Goal: Information Seeking & Learning: Learn about a topic

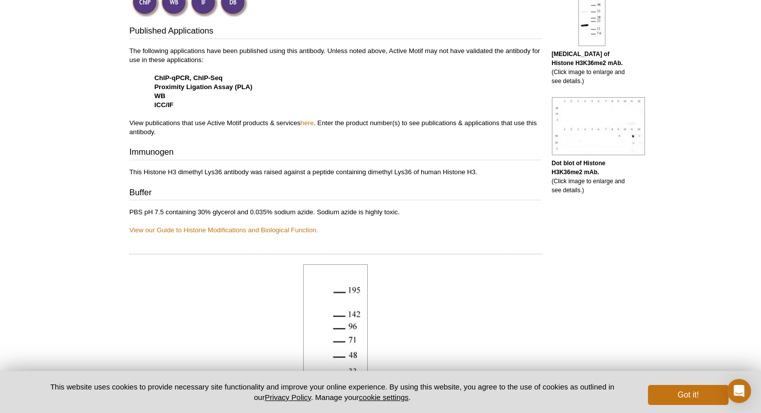
scroll to position [332, 0]
click at [305, 128] on p "The following applications have been published using this antibody. Unless note…" at bounding box center [336, 93] width 412 height 90
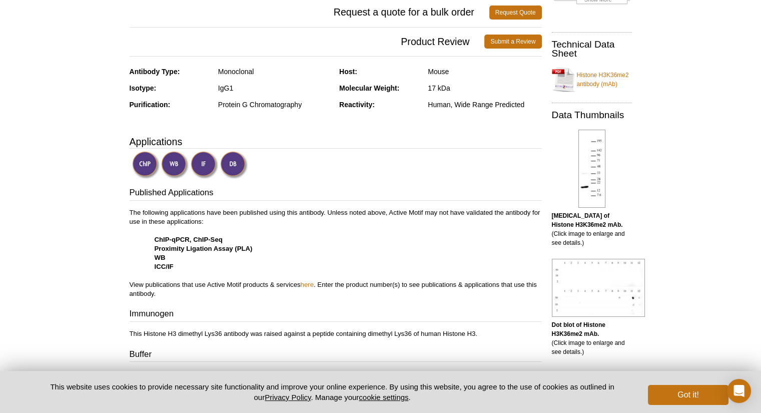
scroll to position [112, 0]
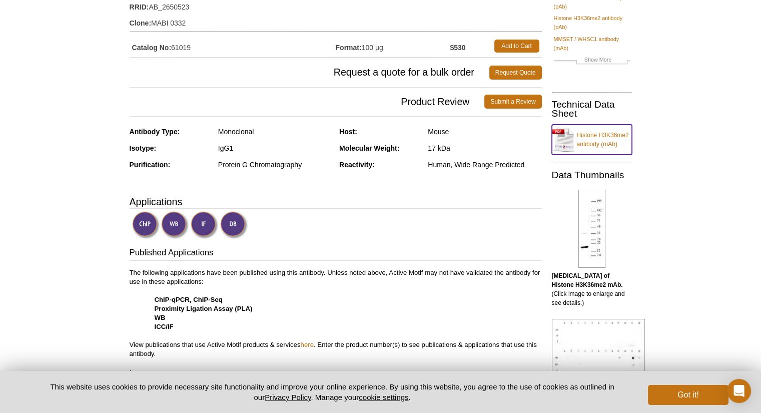
click at [609, 134] on link "Histone H3K36me2 antibody (mAb)" at bounding box center [592, 140] width 80 height 30
click at [206, 219] on img at bounding box center [205, 225] width 28 height 28
click at [198, 233] on img at bounding box center [205, 225] width 28 height 28
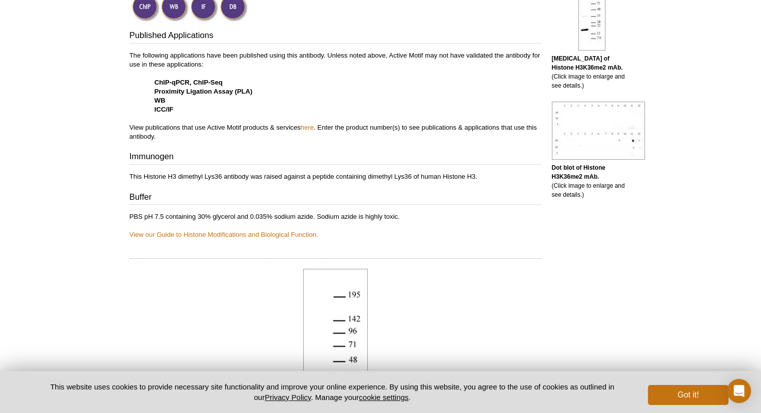
scroll to position [319, 0]
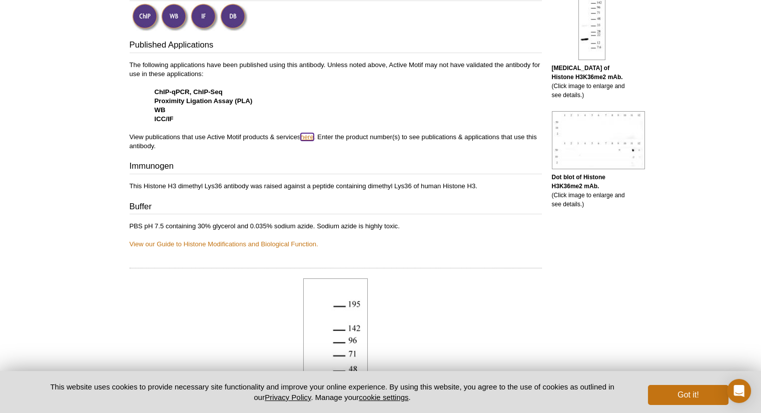
click at [311, 135] on link "here" at bounding box center [307, 137] width 13 height 8
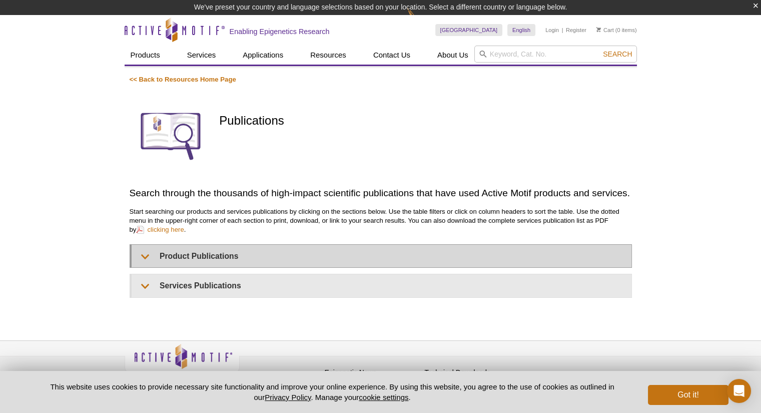
click at [152, 234] on p "Start searching our products and services publications by clicking on the secti…" at bounding box center [381, 220] width 502 height 27
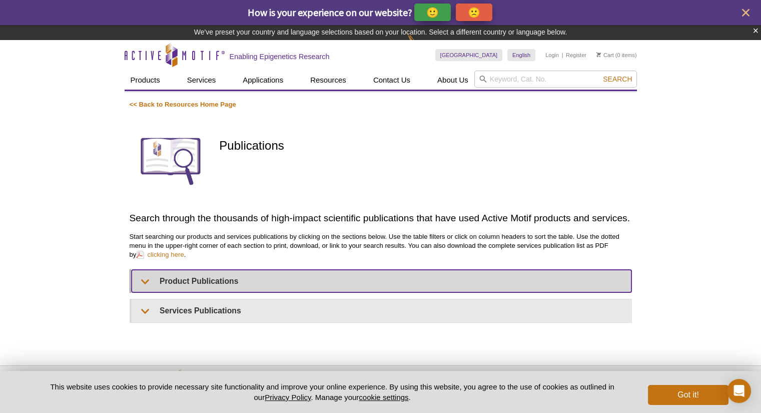
click at [148, 289] on summary "Product Publications" at bounding box center [382, 281] width 500 height 23
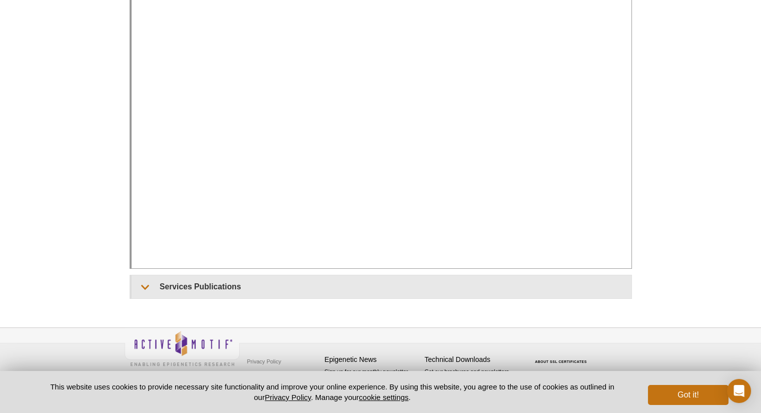
scroll to position [298, 0]
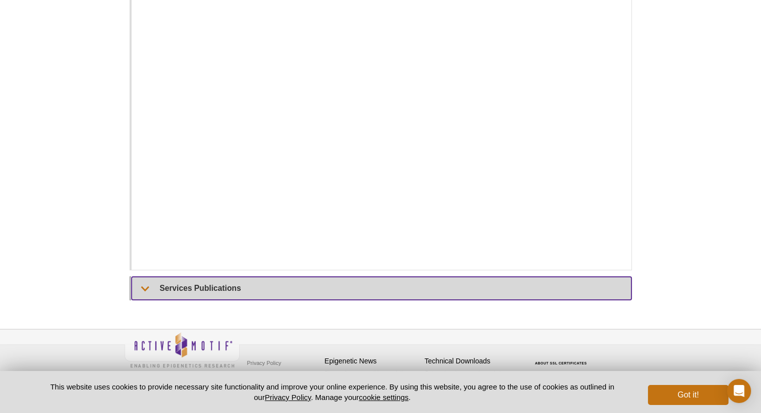
click at [156, 290] on summary "Services Publications" at bounding box center [382, 288] width 500 height 23
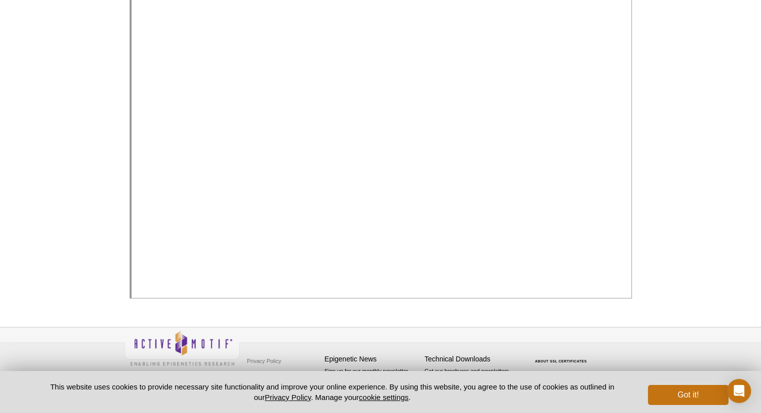
scroll to position [677, 0]
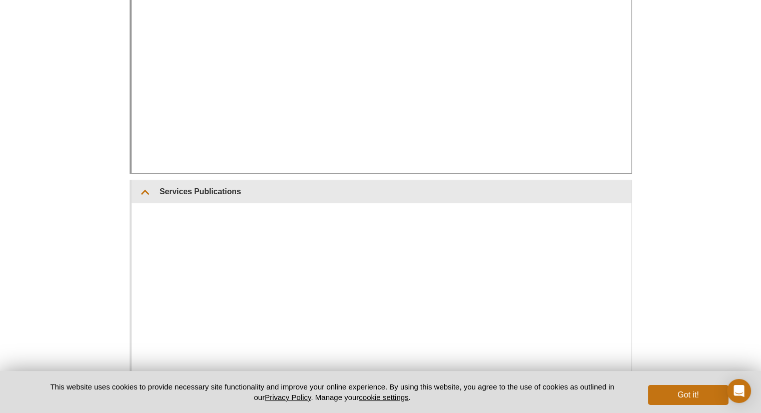
scroll to position [352, 0]
